Goal: Complete application form

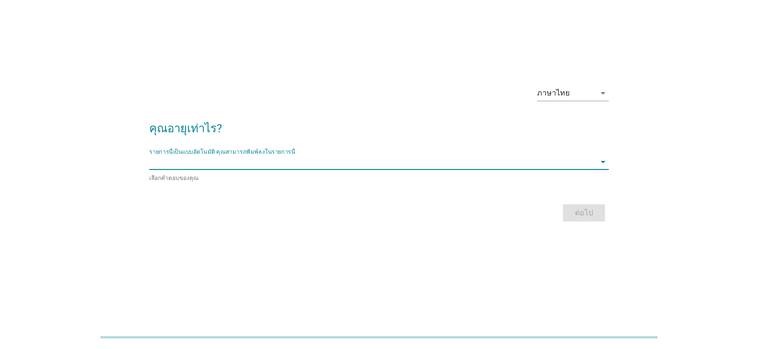
scroll to position [22, 0]
click at [531, 161] on input "รายการนี้เป็นแบบอัตโนมัติ คุณสามารถพิมพ์ลงในรายการนี้" at bounding box center [372, 162] width 446 height 15
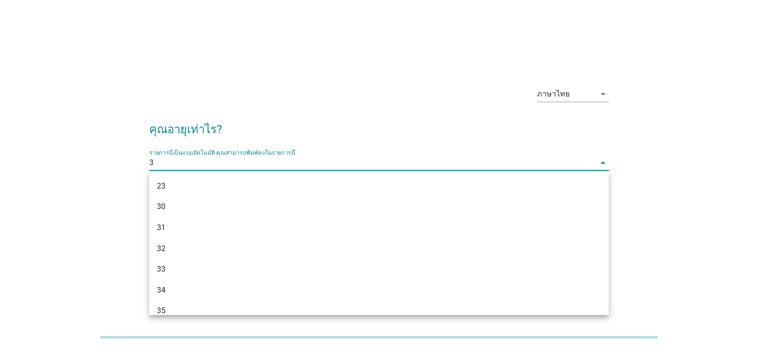
type input "36"
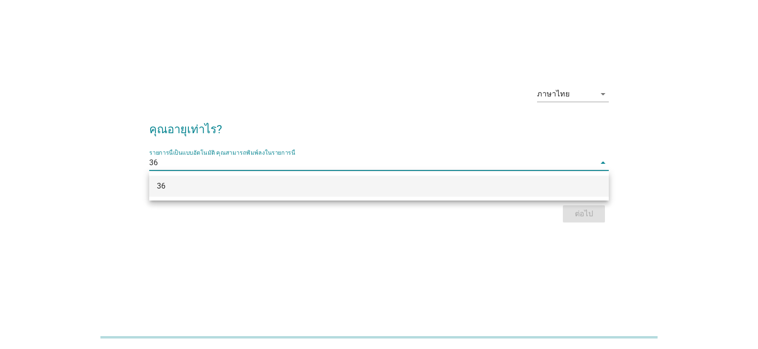
click at [389, 192] on div "36" at bounding box center [378, 186] width 459 height 21
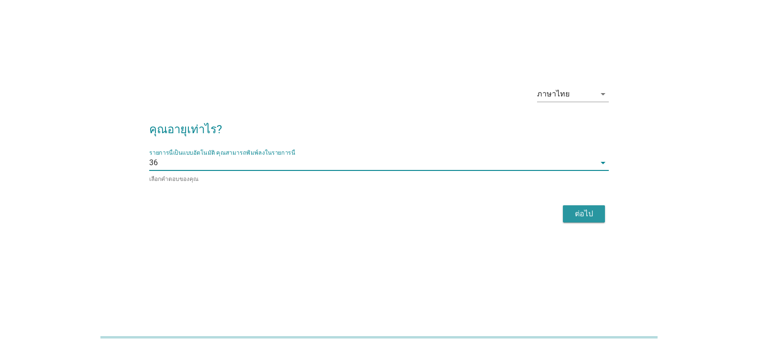
click at [571, 206] on button "ต่อไป" at bounding box center [584, 214] width 42 height 17
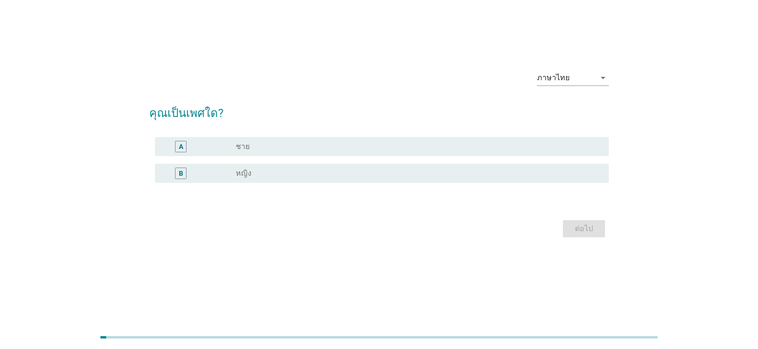
scroll to position [0, 0]
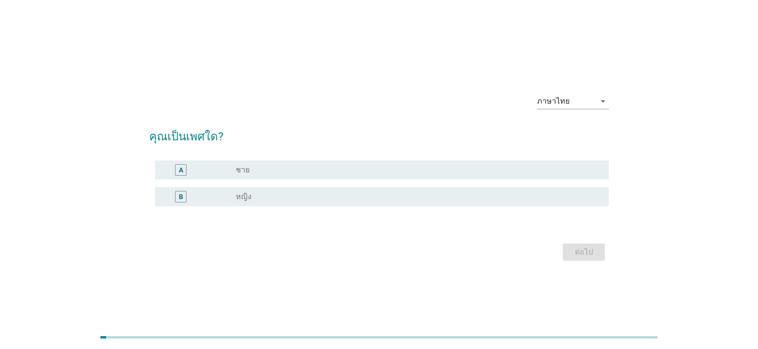
click at [271, 169] on div "radio_button_unchecked ชาย" at bounding box center [415, 170] width 358 height 10
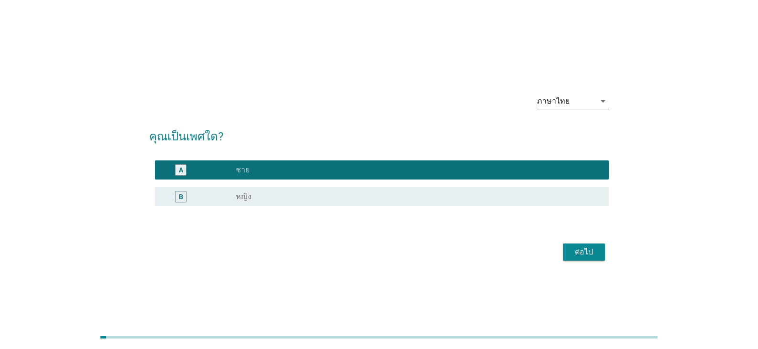
click at [577, 254] on div "ต่อไป" at bounding box center [583, 252] width 27 height 11
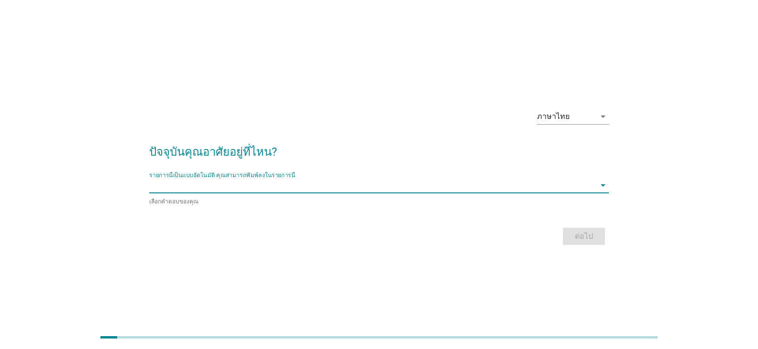
click at [273, 193] on input "รายการนี้เป็นแบบอัตโนมัติ คุณสามารถพิมพ์ลงในรายการนี้" at bounding box center [372, 185] width 446 height 15
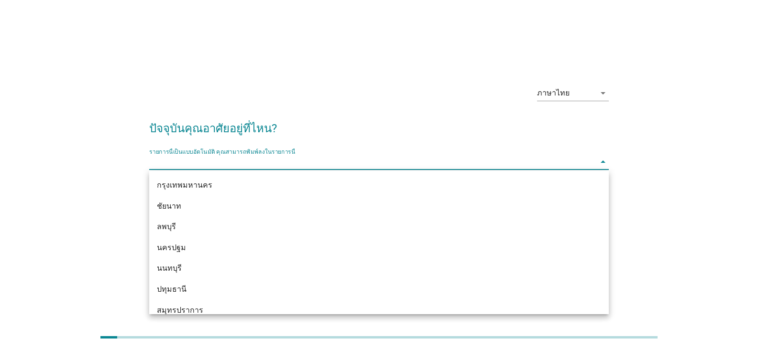
scroll to position [860, 0]
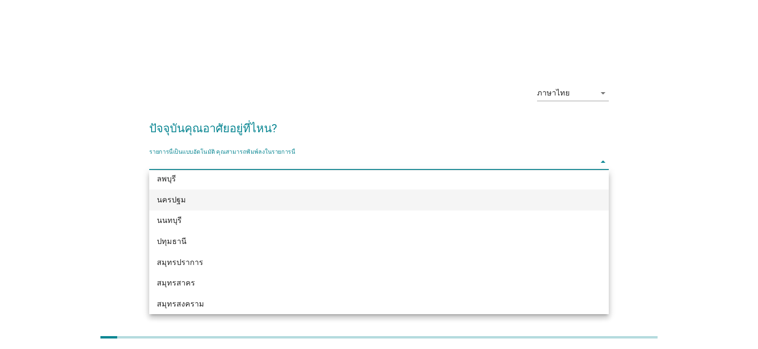
click at [160, 191] on div "นครปฐม" at bounding box center [378, 200] width 459 height 21
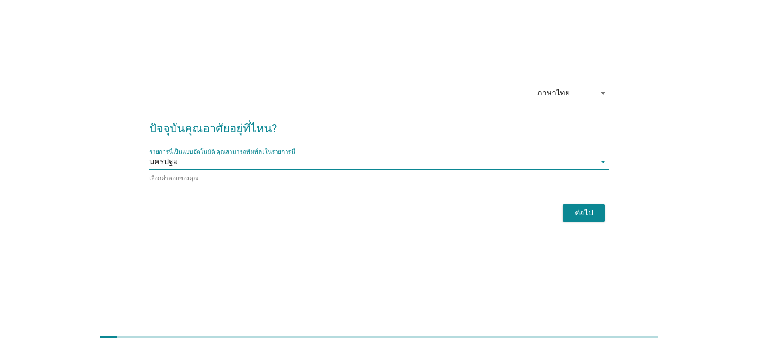
drag, startPoint x: 338, startPoint y: 215, endPoint x: 346, endPoint y: 215, distance: 7.2
click at [338, 216] on div "ต่อไป" at bounding box center [378, 213] width 459 height 23
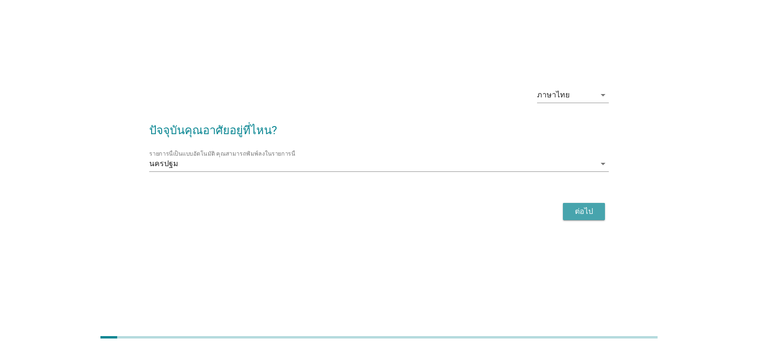
click at [582, 206] on div "ต่อไป" at bounding box center [583, 211] width 27 height 11
click at [586, 208] on div "ต่อไป" at bounding box center [378, 211] width 459 height 23
click at [413, 218] on div "ต่อไป" at bounding box center [378, 211] width 459 height 23
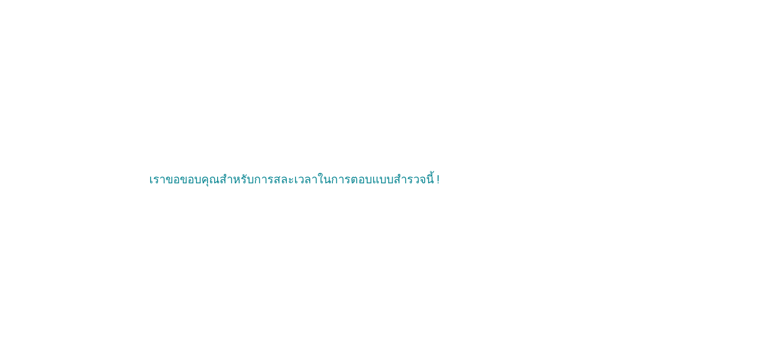
scroll to position [0, 0]
